Goal: Browse casually: Explore the website without a specific task or goal

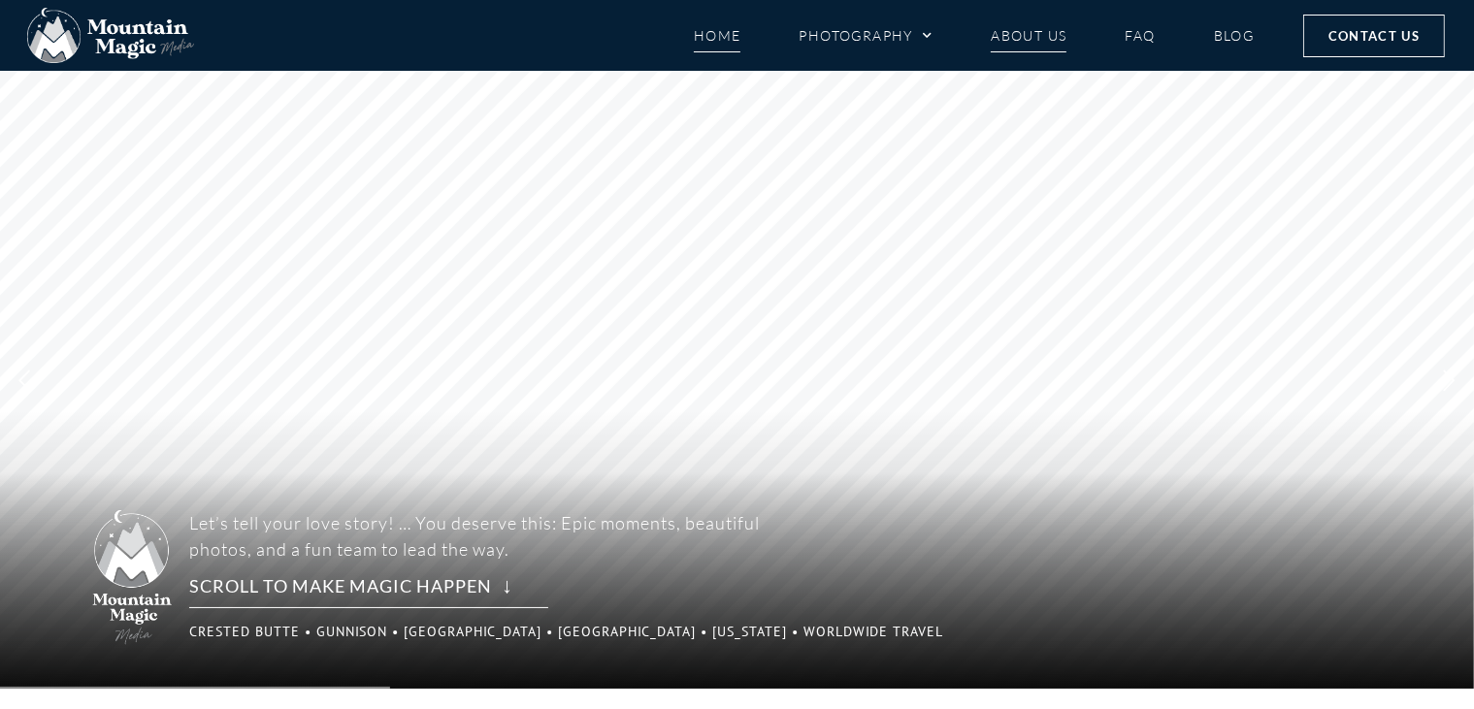
click at [1032, 43] on link "About Us" at bounding box center [1029, 35] width 76 height 34
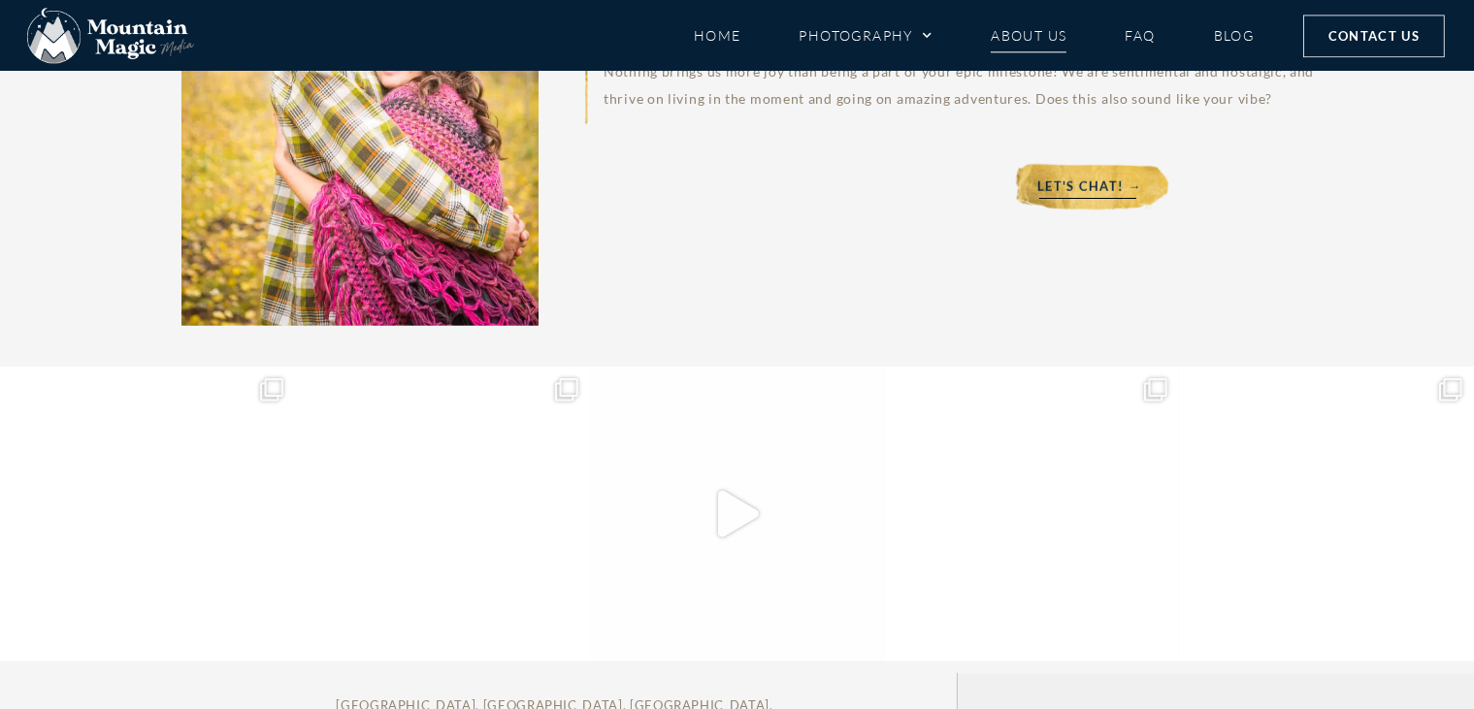
scroll to position [9324, 0]
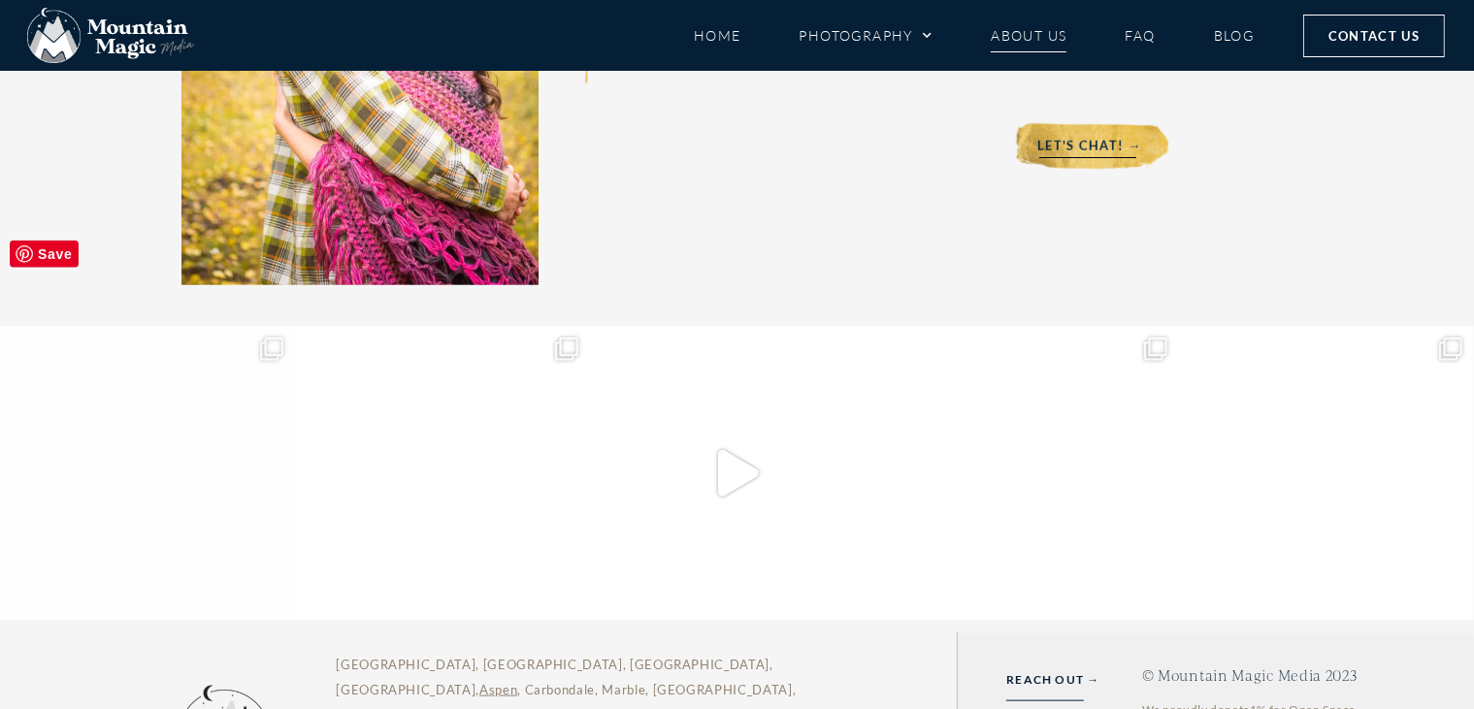
click at [163, 386] on img at bounding box center [147, 473] width 295 height 295
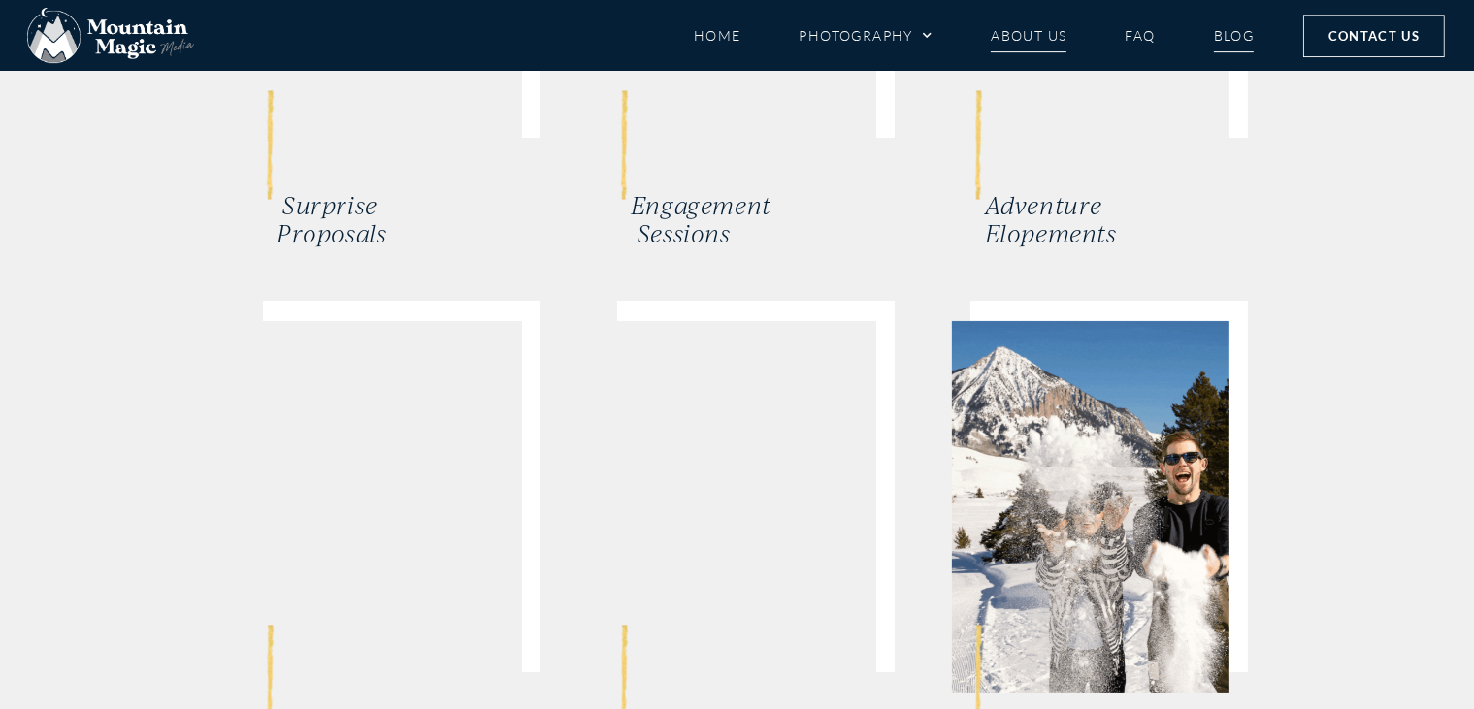
scroll to position [7433, 0]
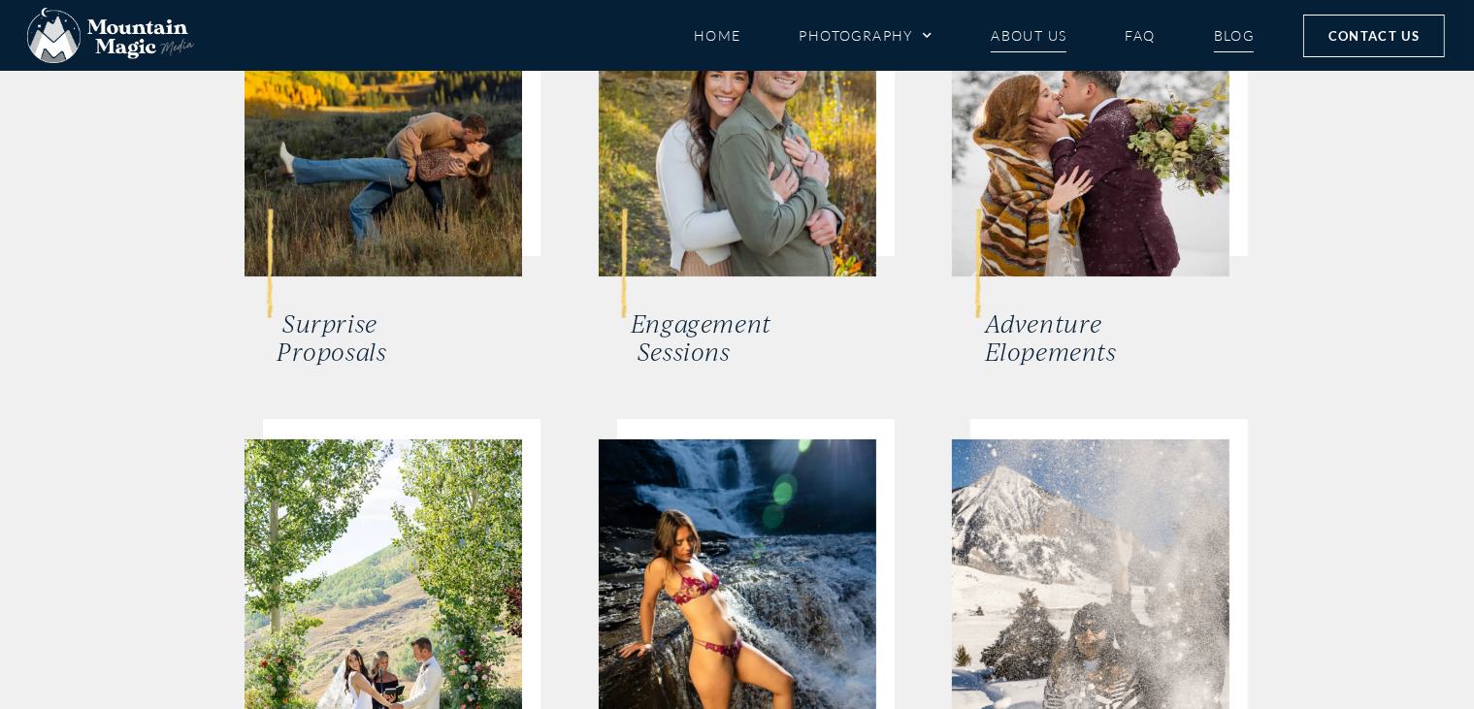
click at [1252, 21] on link "Blog" at bounding box center [1234, 35] width 41 height 34
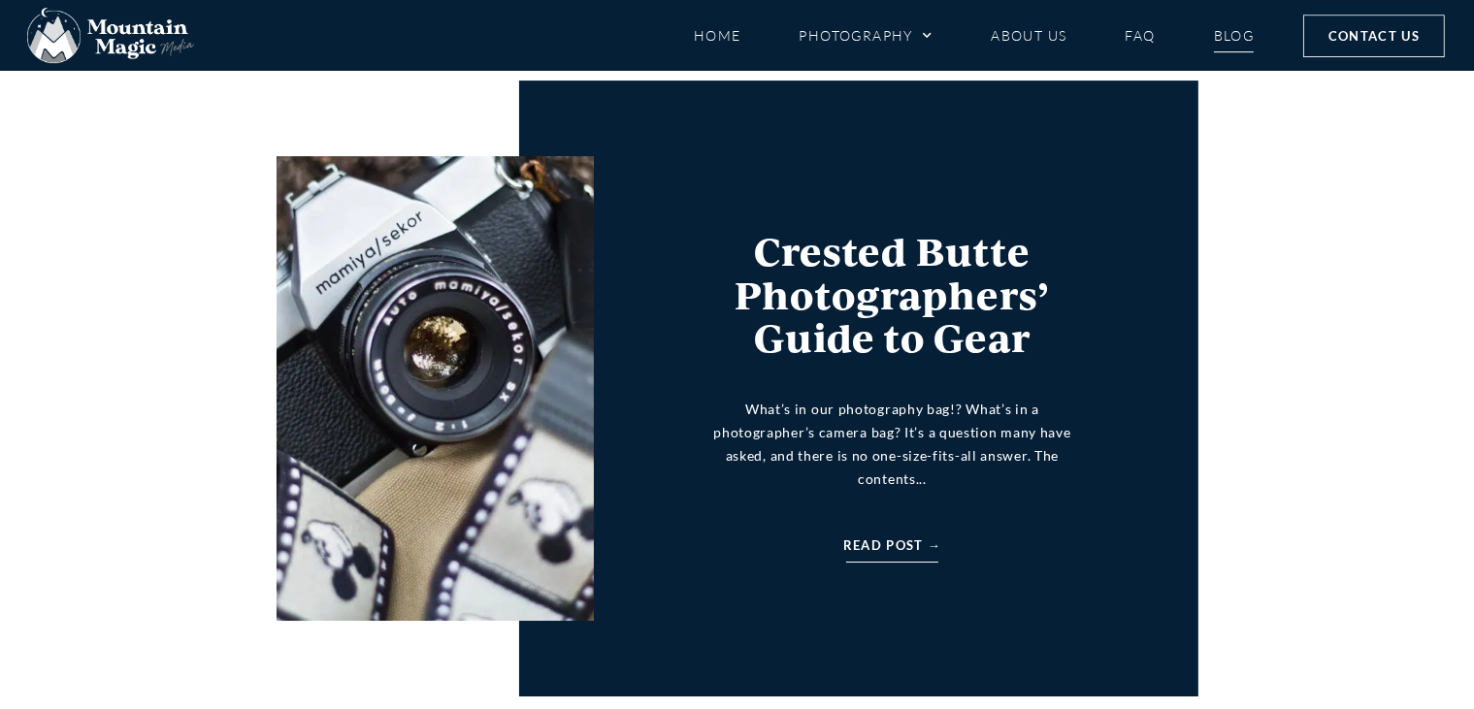
scroll to position [6518, 0]
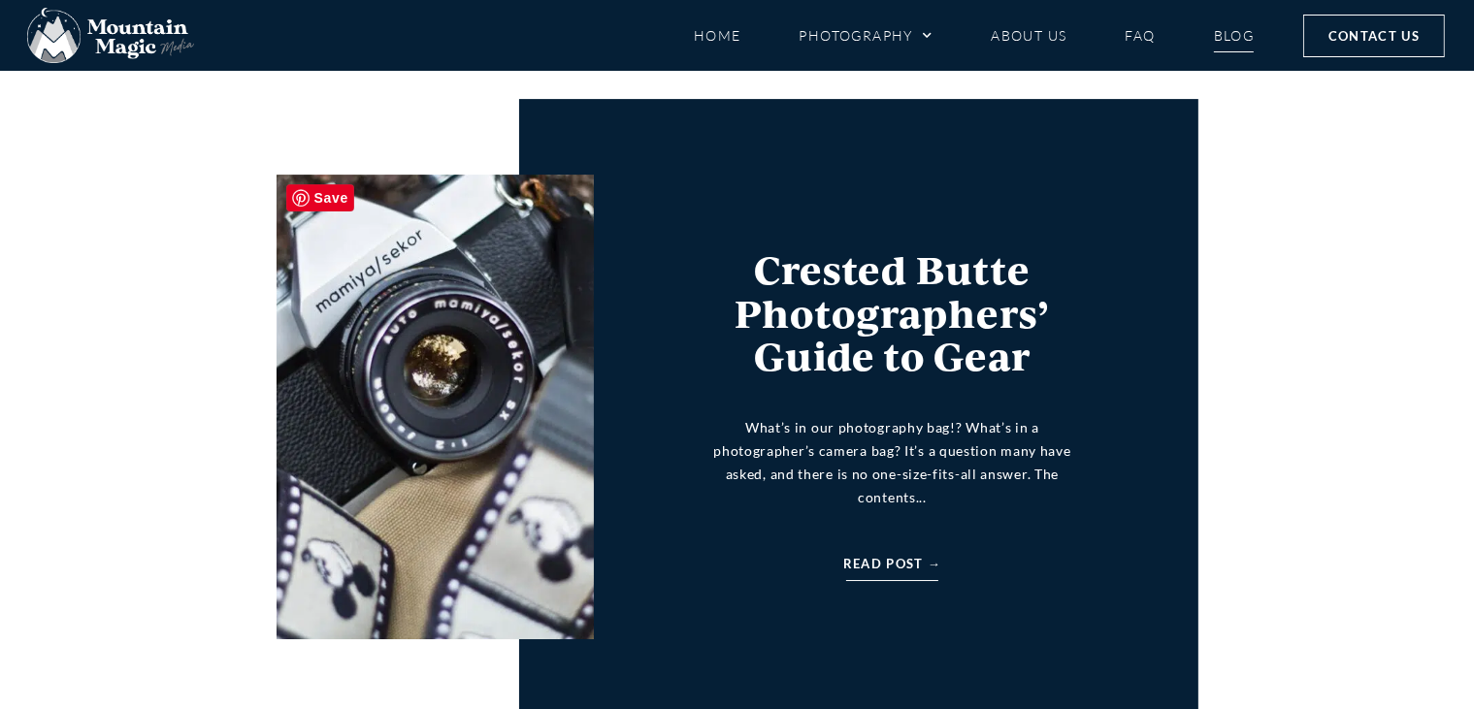
click at [460, 444] on img at bounding box center [435, 407] width 317 height 465
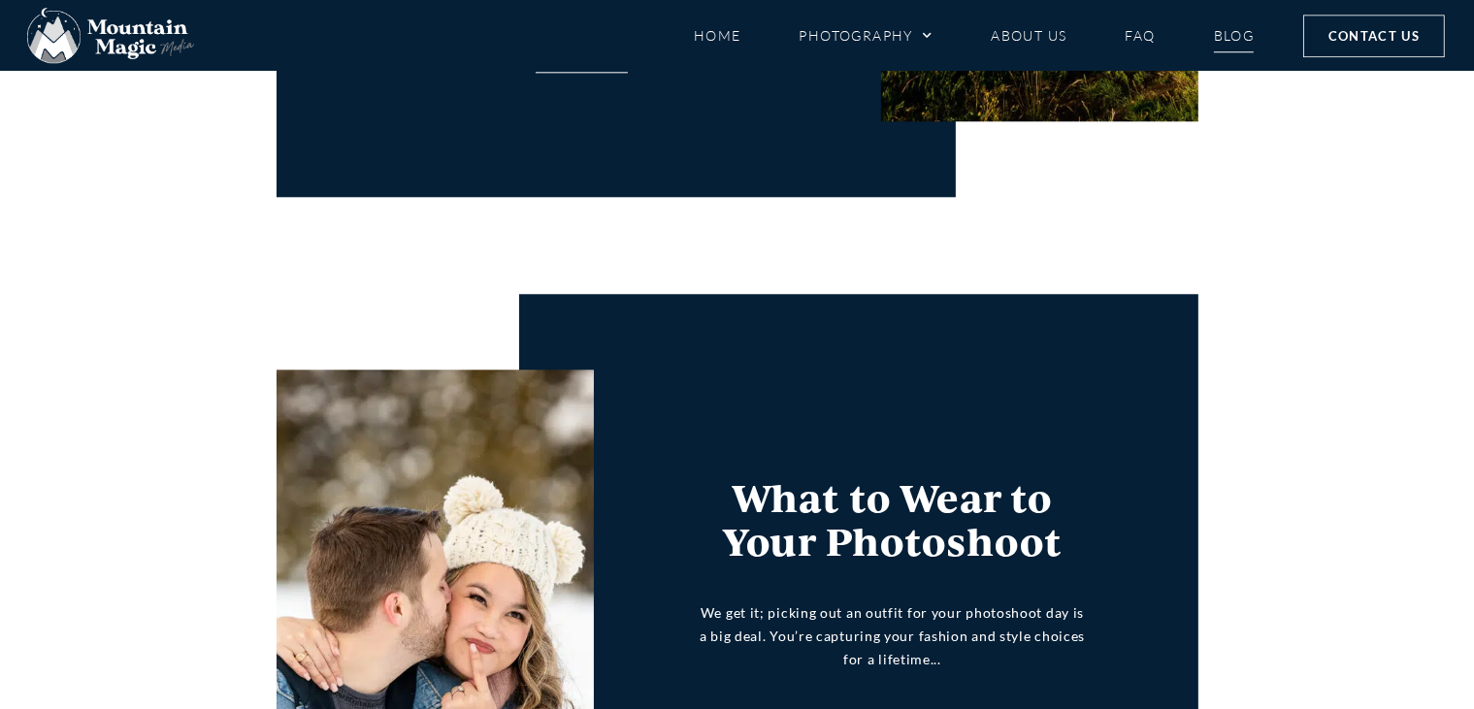
scroll to position [4918, 0]
